Goal: Information Seeking & Learning: Compare options

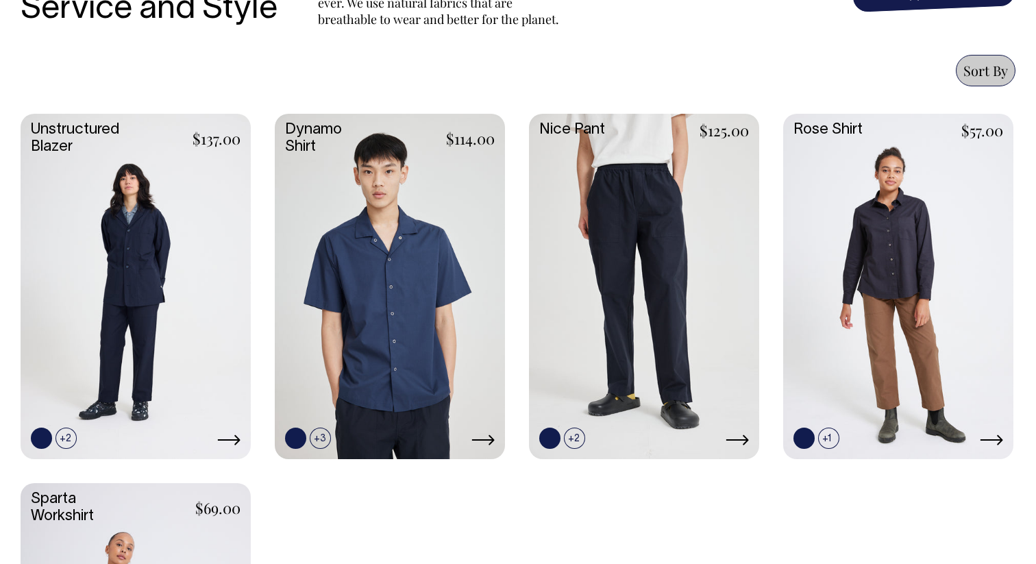
scroll to position [568, 0]
click at [94, 438] on link at bounding box center [90, 438] width 21 height 21
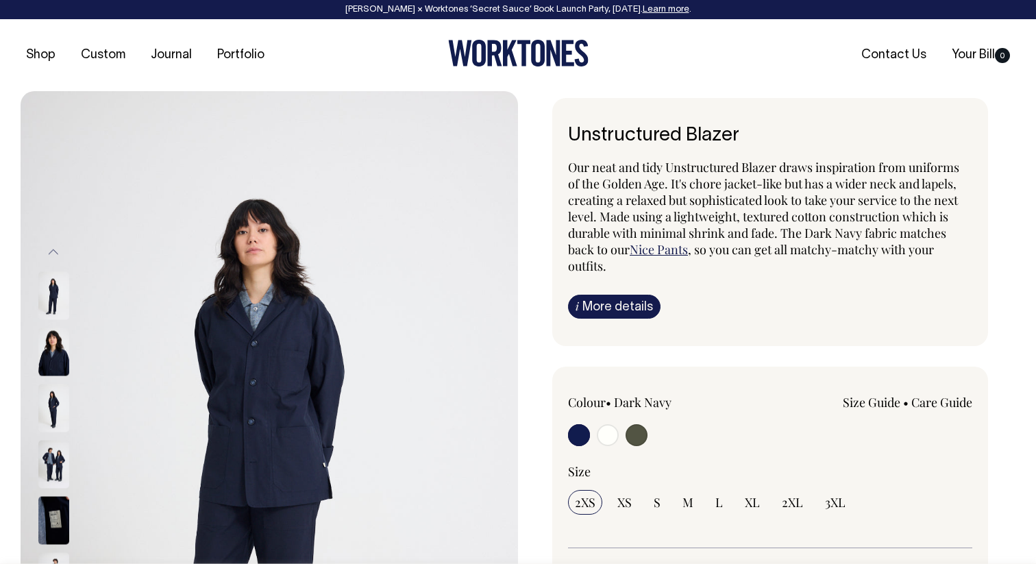
radio input "true"
select select "Olive"
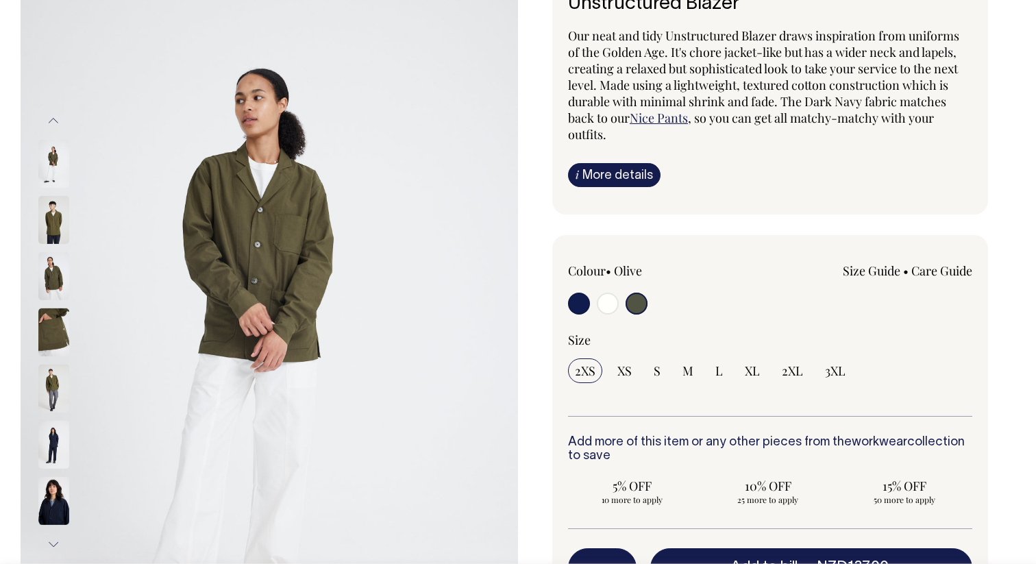
scroll to position [132, 0]
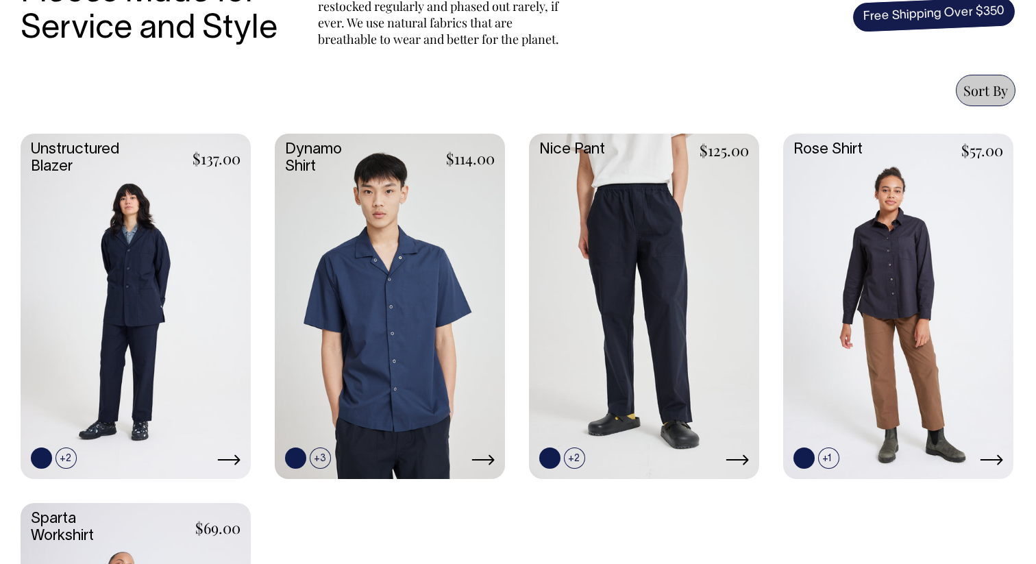
scroll to position [548, 0]
click at [95, 456] on link at bounding box center [90, 457] width 21 height 21
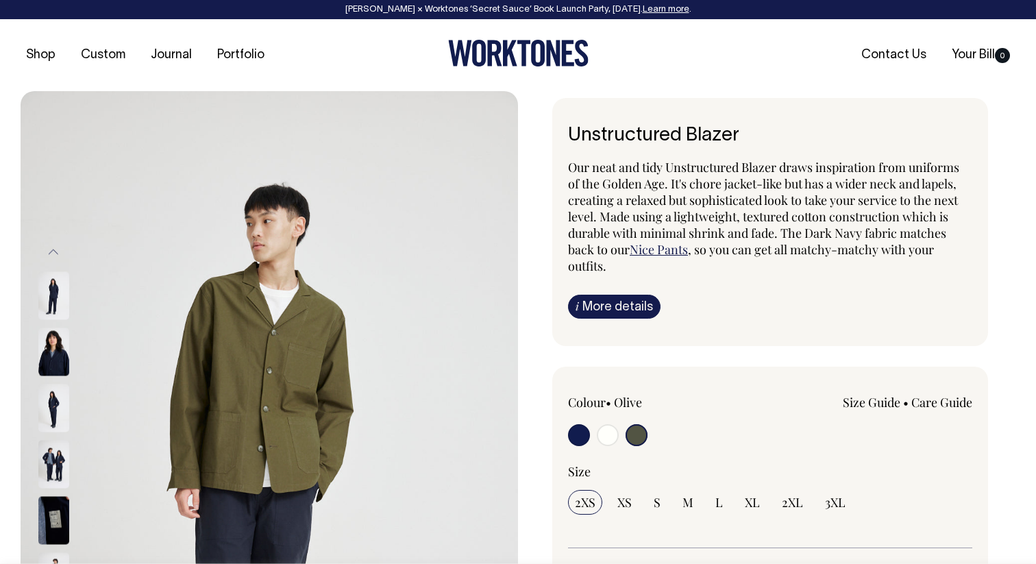
select select "Olive"
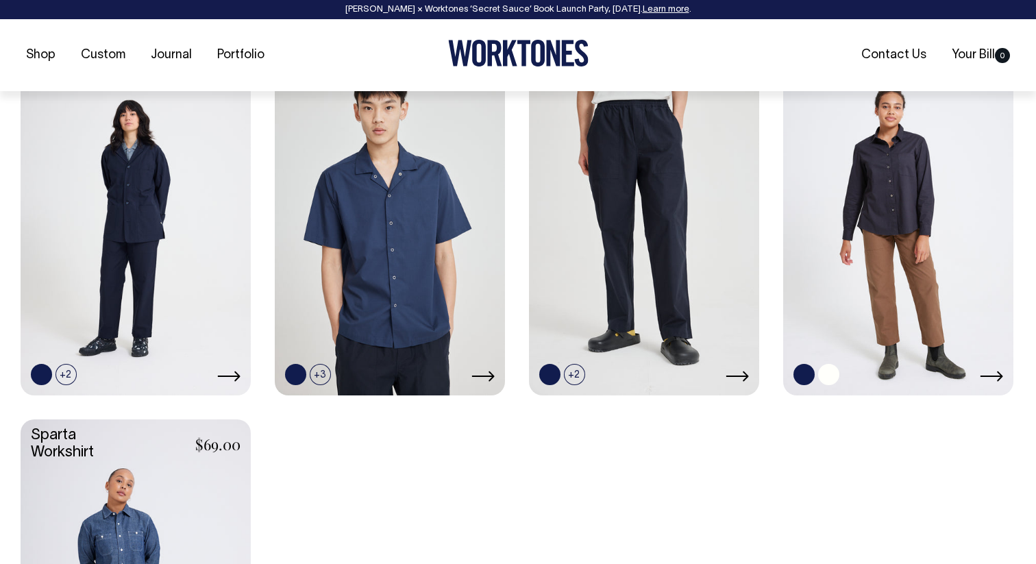
scroll to position [632, 0]
click at [824, 373] on link at bounding box center [828, 373] width 21 height 21
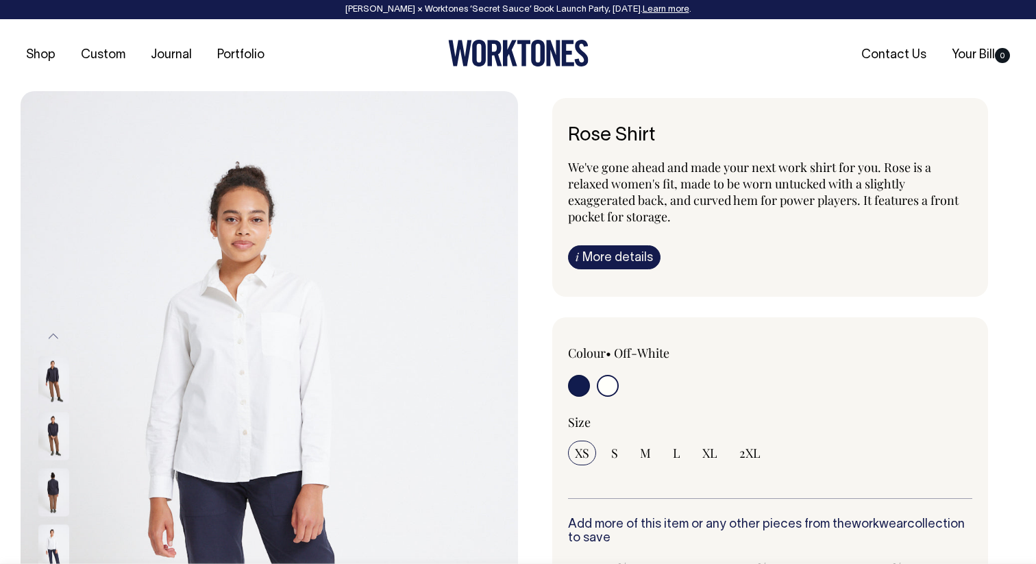
select select "Off-White"
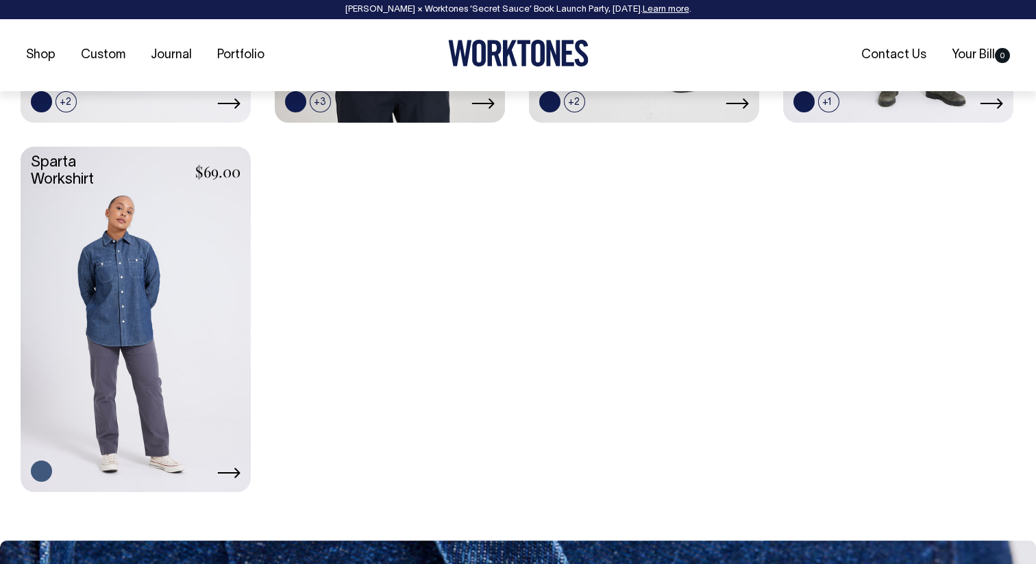
scroll to position [905, 0]
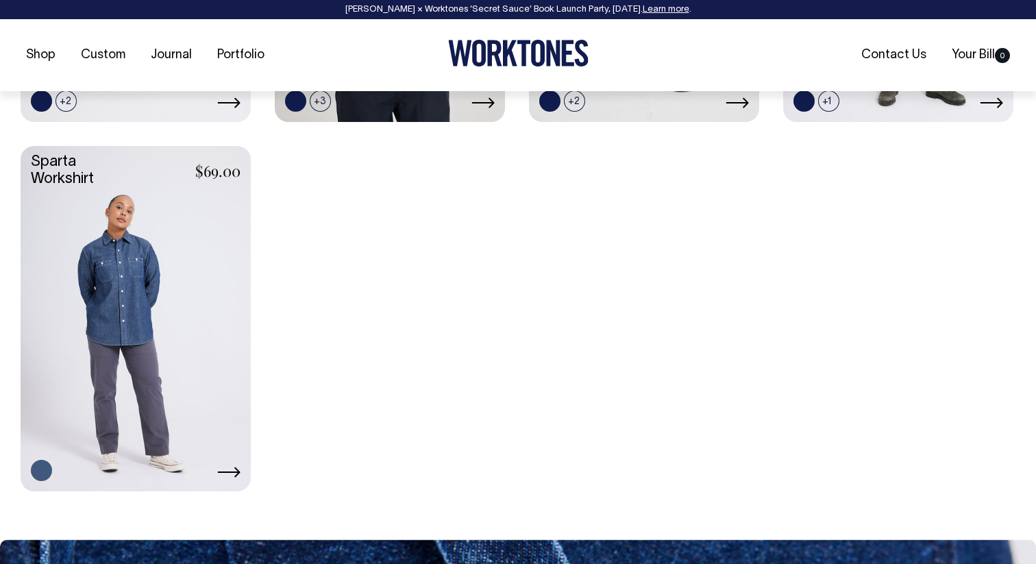
click at [114, 202] on link at bounding box center [136, 317] width 230 height 343
